Goal: Task Accomplishment & Management: Use online tool/utility

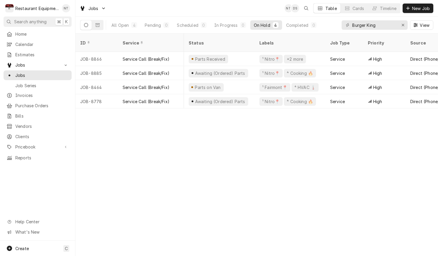
scroll to position [0, 404]
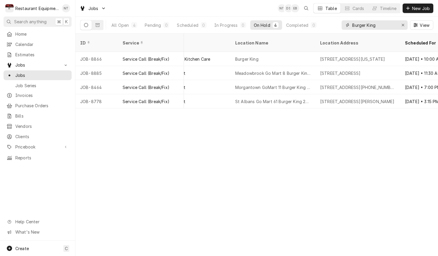
drag, startPoint x: 388, startPoint y: 26, endPoint x: 342, endPoint y: 26, distance: 46.0
click at [342, 26] on div "Burger King" at bounding box center [374, 24] width 66 height 9
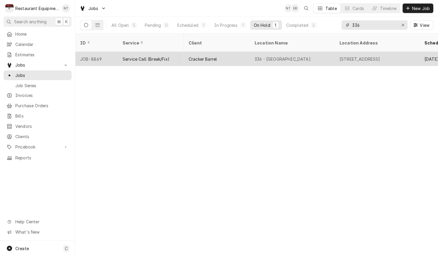
scroll to position [0, 385]
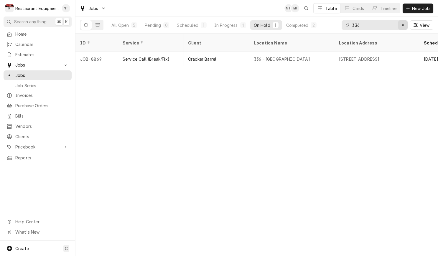
type input "336"
click at [403, 25] on icon "Erase input" at bounding box center [402, 25] width 3 height 4
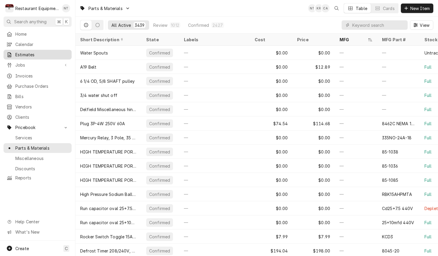
click at [62, 52] on span "Estimates" at bounding box center [41, 55] width 53 height 6
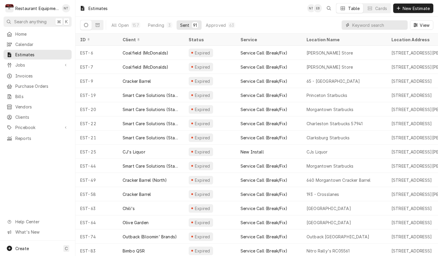
click at [368, 27] on input "Dynamic Content Wrapper" at bounding box center [378, 24] width 52 height 9
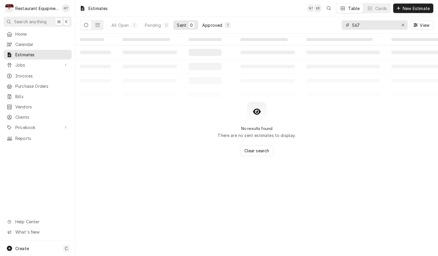
type input "567"
click at [212, 22] on button "Approved 1" at bounding box center [216, 24] width 35 height 9
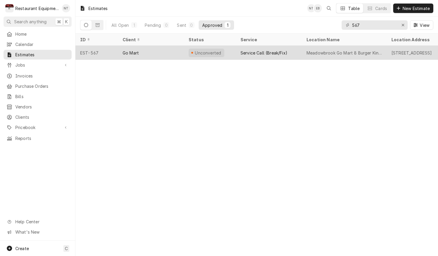
click at [264, 47] on div "Service Call (Break/Fix)" at bounding box center [269, 53] width 66 height 14
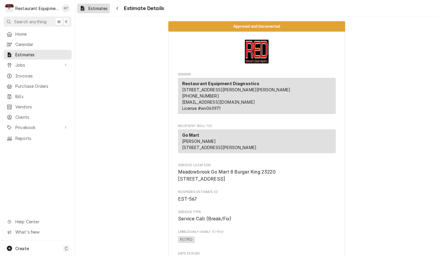
click at [98, 5] on div "Estimates" at bounding box center [93, 8] width 30 height 7
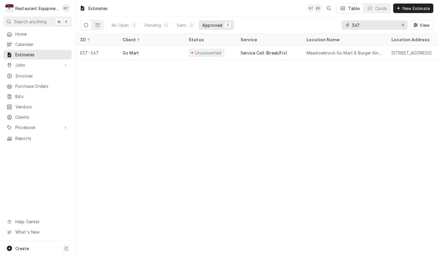
click at [399, 24] on button "Erase input" at bounding box center [402, 24] width 9 height 9
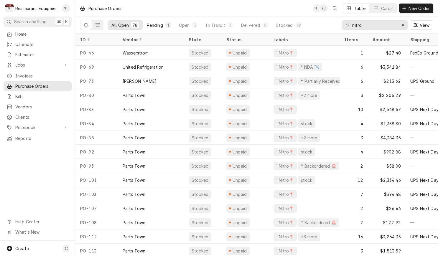
type input "nitro"
click at [157, 25] on div "Pending" at bounding box center [155, 25] width 16 height 6
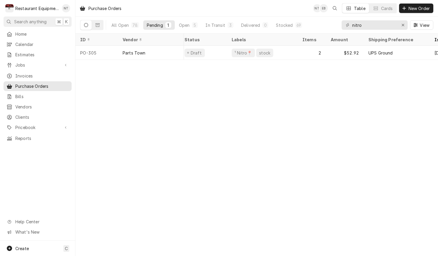
scroll to position [0, 4]
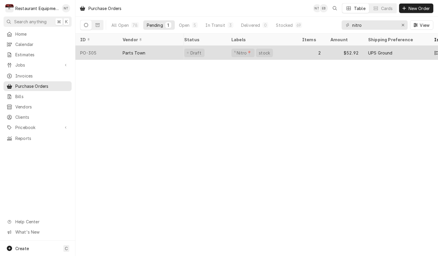
click at [163, 47] on div "Parts Town" at bounding box center [151, 53] width 66 height 14
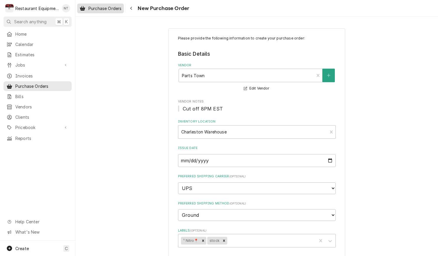
click at [110, 13] on link "Purchase Orders" at bounding box center [100, 9] width 47 height 10
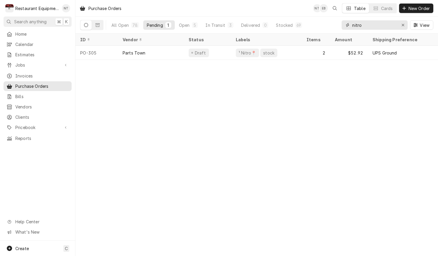
click at [371, 25] on input "nitro" at bounding box center [374, 24] width 44 height 9
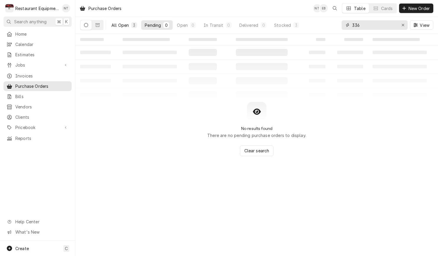
type input "336"
click at [118, 27] on div "All Open" at bounding box center [119, 25] width 17 height 6
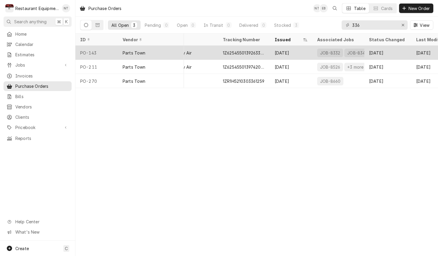
scroll to position [0, 256]
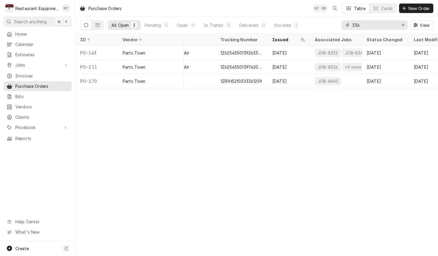
click at [400, 26] on div "Erase input" at bounding box center [403, 25] width 6 height 6
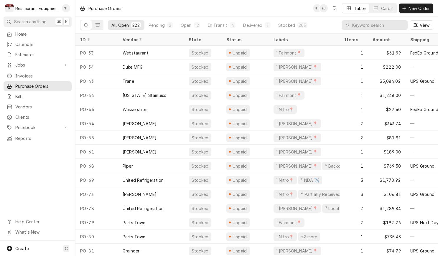
click at [207, 0] on div "Purchase Orders NT EB Table Cards New Order" at bounding box center [256, 8] width 362 height 16
